Goal: Task Accomplishment & Management: Manage account settings

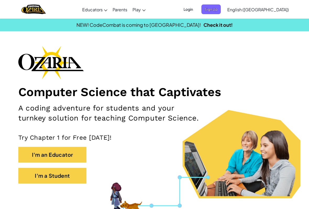
click at [196, 10] on span "Login" at bounding box center [189, 9] width 16 height 10
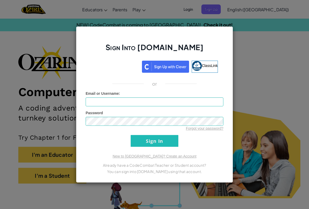
click at [308, 8] on div "Sign Into [DOMAIN_NAME] ClassLink or Unknown Error Email or Username : Password…" at bounding box center [154, 104] width 309 height 209
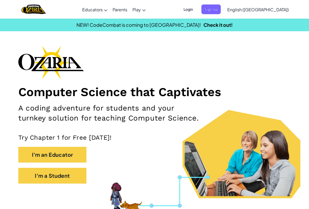
click at [196, 10] on span "Login" at bounding box center [189, 9] width 16 height 10
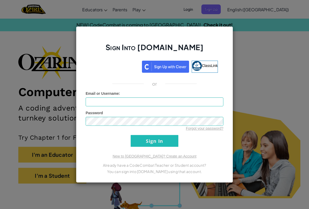
click at [119, 64] on div "Sign in with Google. Opens in new tab" at bounding box center [115, 66] width 48 height 12
